Goal: Check status: Check status

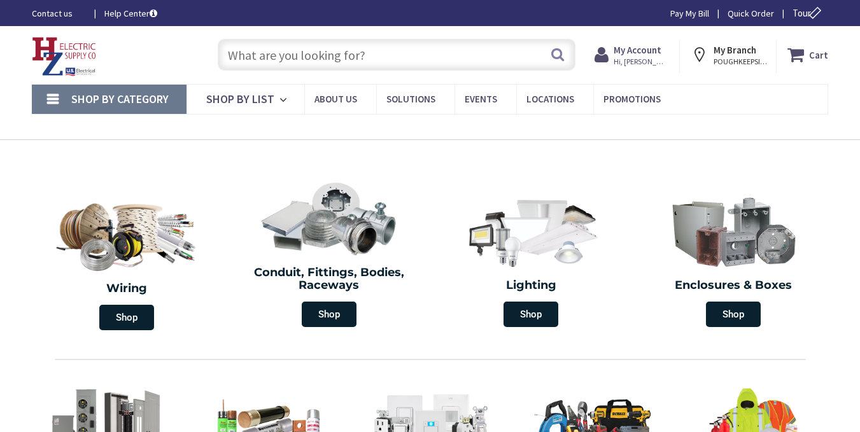
click at [658, 66] on span "Hi, [PERSON_NAME]" at bounding box center [640, 62] width 54 height 10
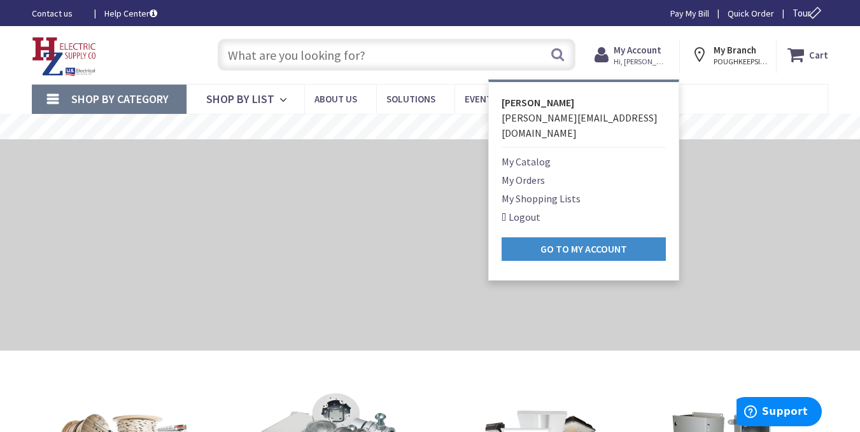
click at [538, 172] on link "My Orders" at bounding box center [522, 179] width 43 height 15
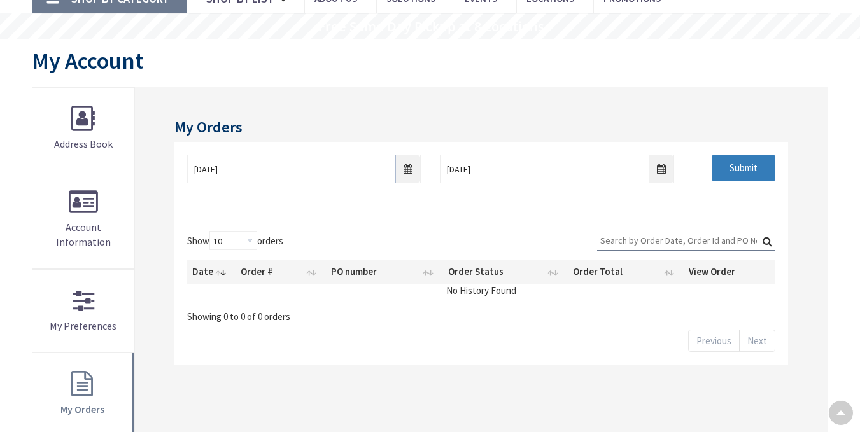
click at [753, 158] on input "Submit" at bounding box center [743, 168] width 64 height 27
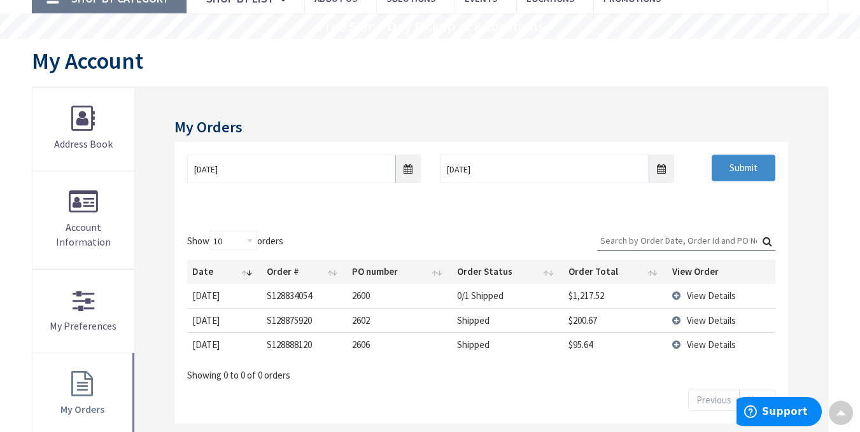
click at [709, 344] on span "View Details" at bounding box center [710, 344] width 49 height 12
click at [707, 345] on span "View Details" at bounding box center [710, 344] width 49 height 12
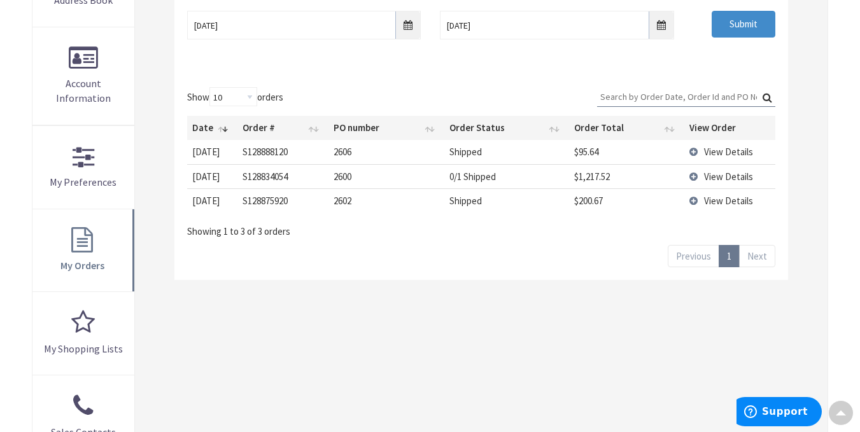
scroll to position [247, 0]
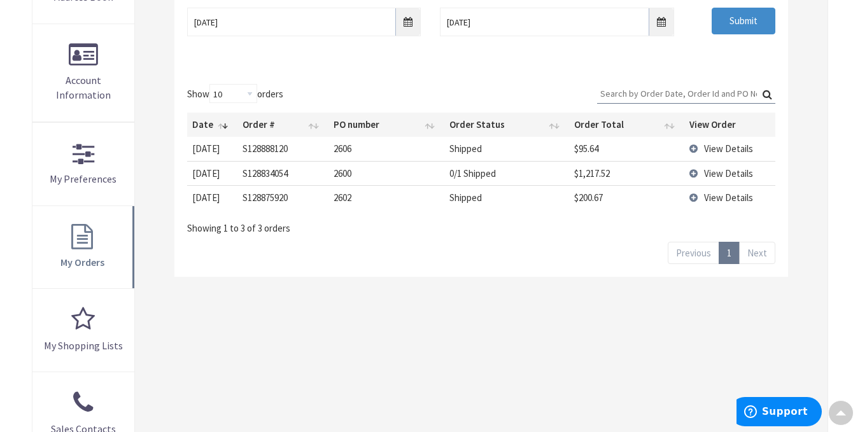
click at [713, 145] on span "View Details" at bounding box center [728, 149] width 49 height 12
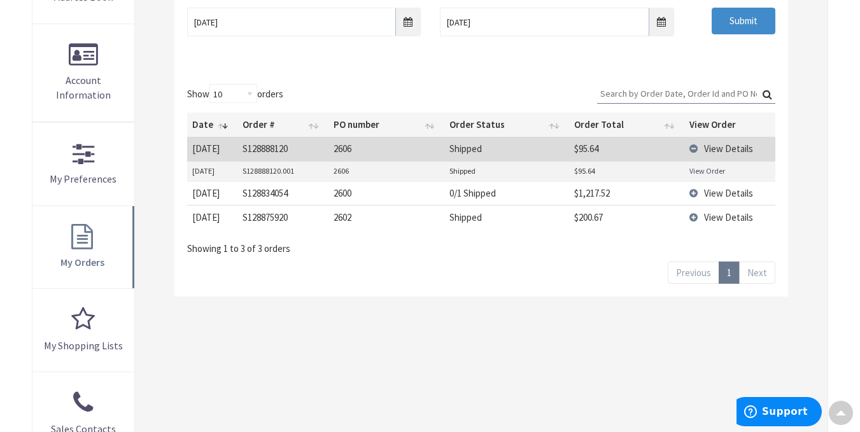
click at [703, 168] on link "View Order" at bounding box center [707, 170] width 36 height 11
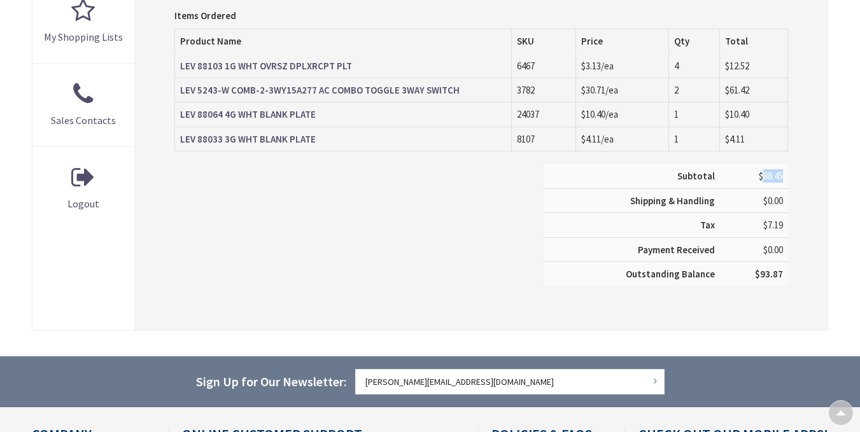
drag, startPoint x: 762, startPoint y: 172, endPoint x: 782, endPoint y: 174, distance: 19.8
click at [782, 174] on span "$88.45" at bounding box center [770, 176] width 24 height 12
copy span "88.45"
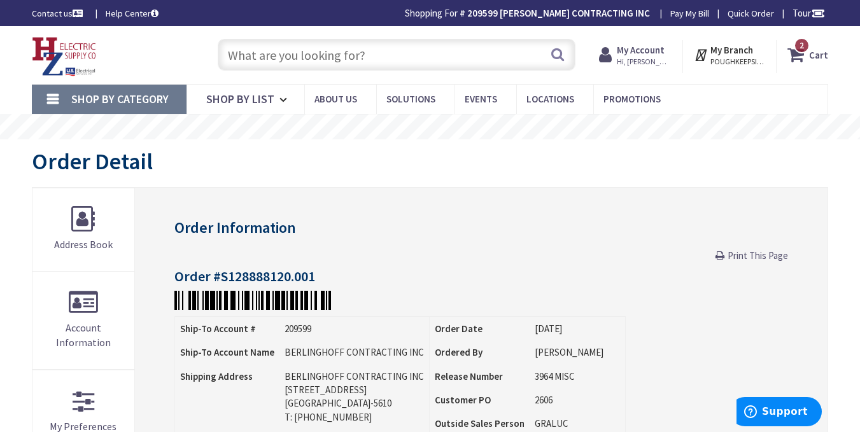
drag, startPoint x: 759, startPoint y: 250, endPoint x: 506, endPoint y: 298, distance: 257.7
click at [759, 250] on span "Print This Page" at bounding box center [757, 255] width 60 height 12
